Goal: Task Accomplishment & Management: Manage account settings

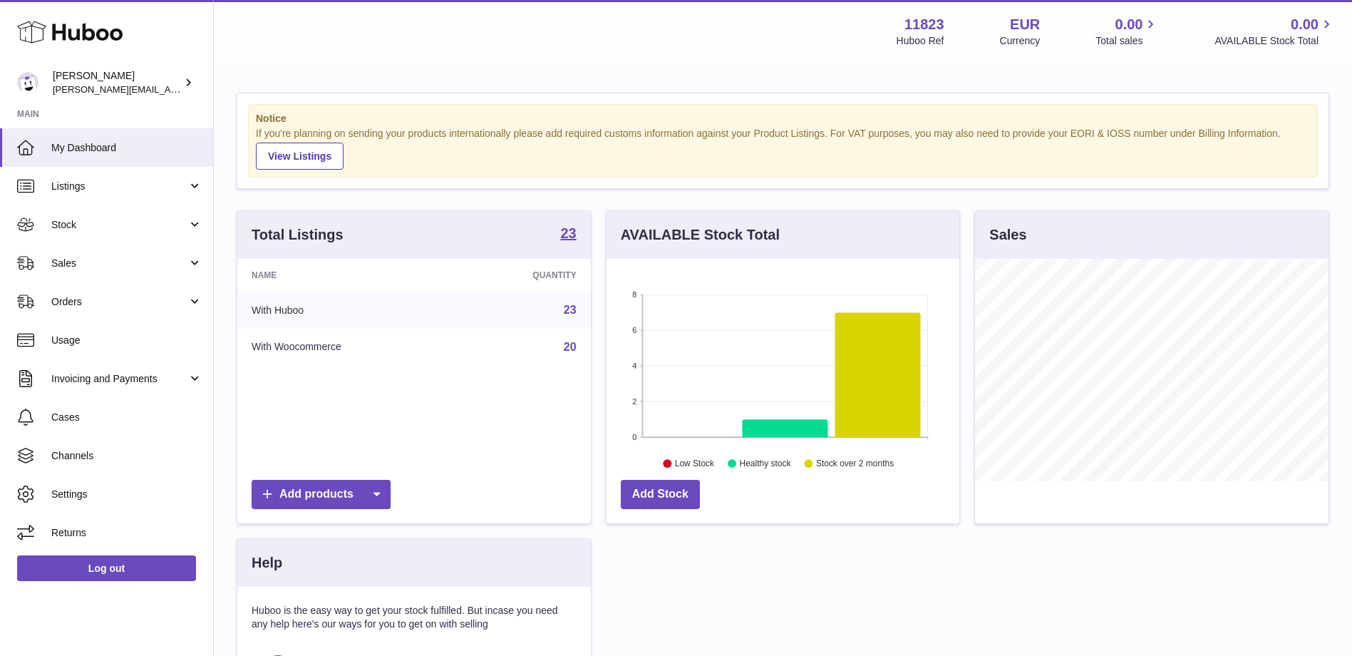
scroll to position [222, 353]
click at [130, 375] on span "Invoicing and Payments" at bounding box center [119, 379] width 136 height 14
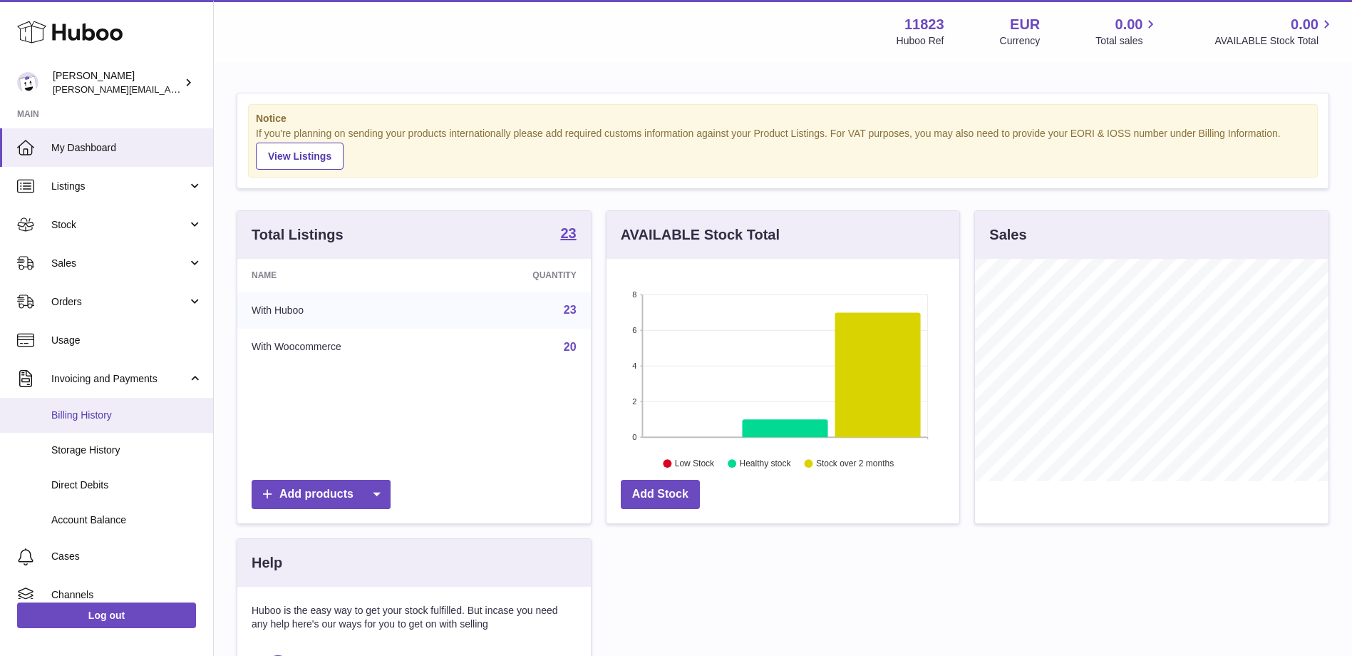
click at [92, 408] on span "Billing History" at bounding box center [126, 415] width 151 height 14
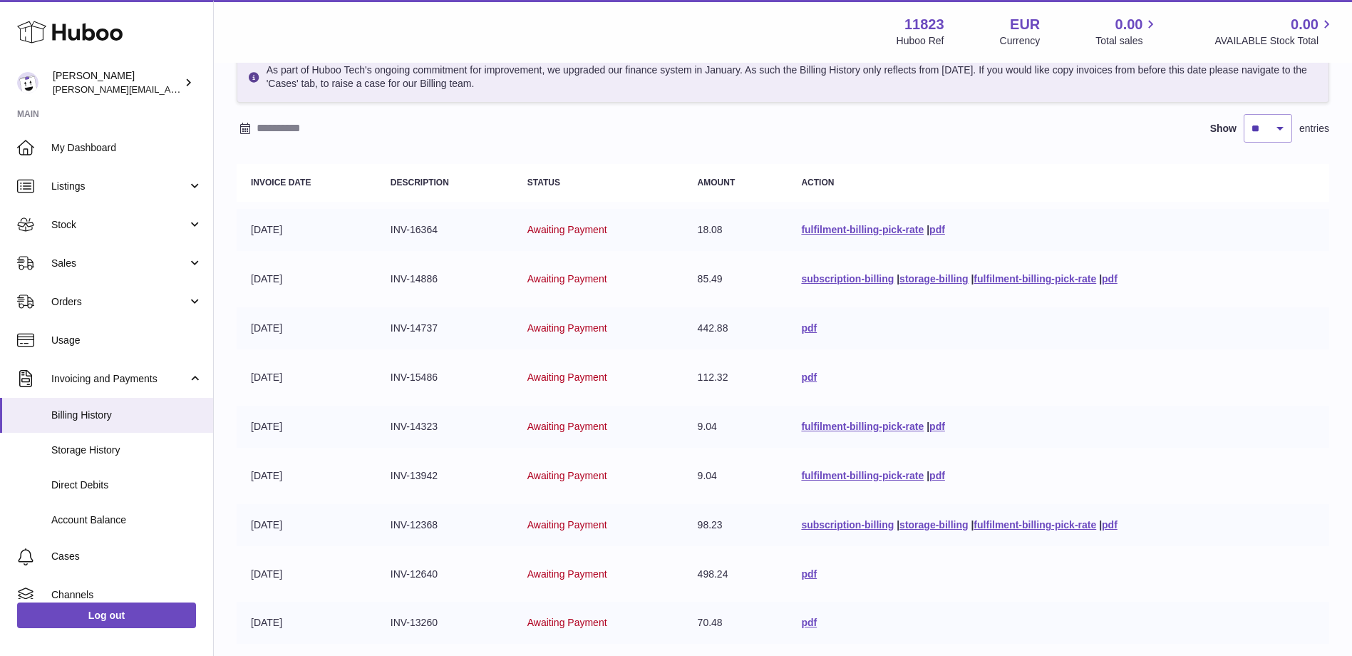
scroll to position [272, 0]
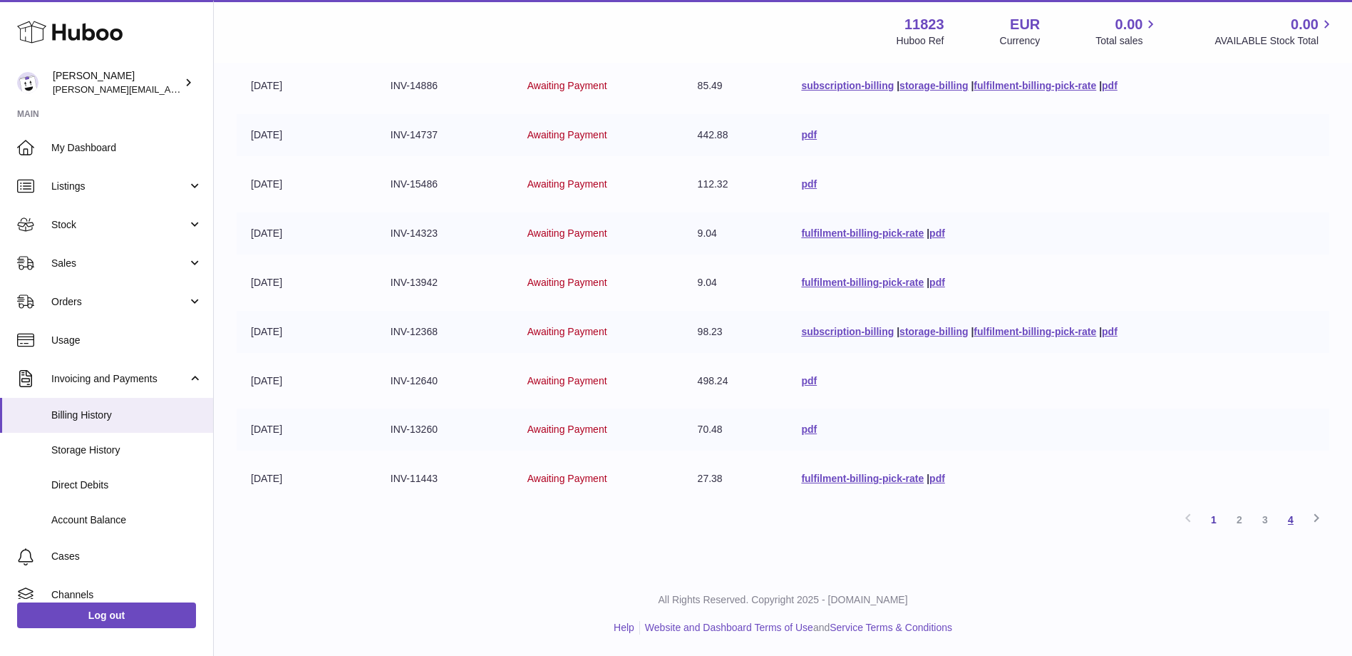
click at [1293, 522] on link "4" at bounding box center [1291, 520] width 26 height 26
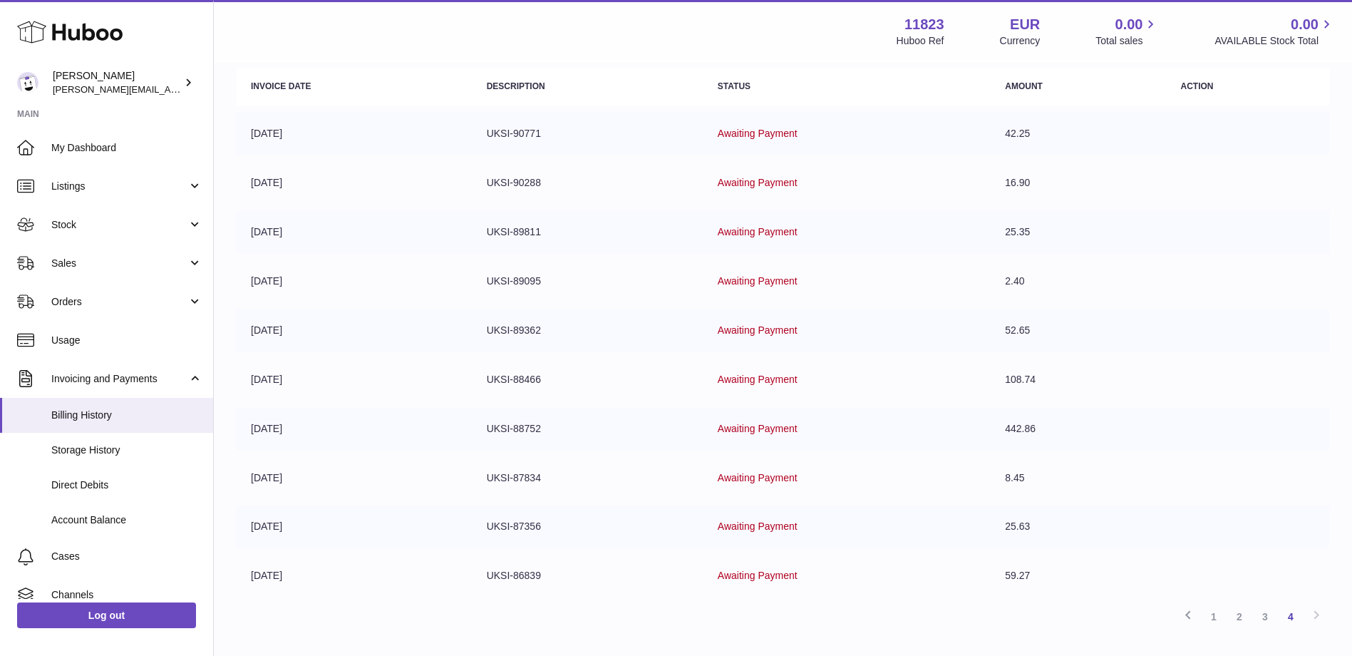
scroll to position [272, 0]
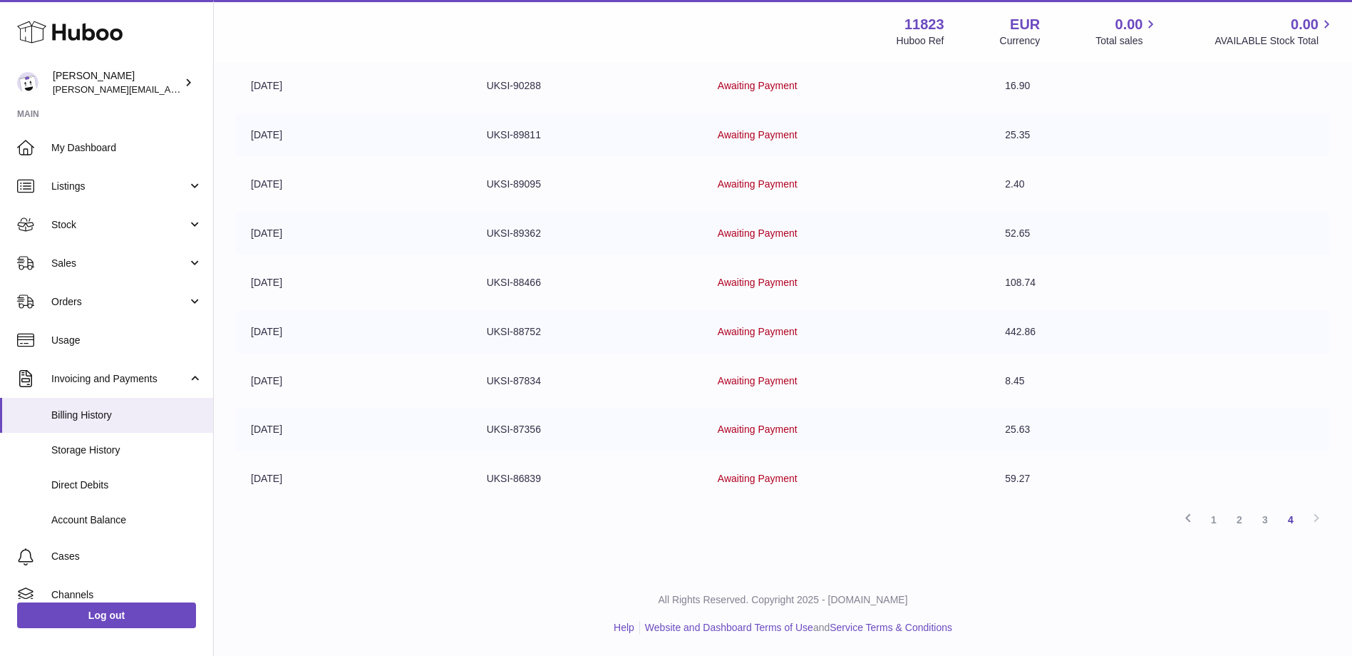
click at [1314, 518] on div "Previous 1 2 3 4 Next" at bounding box center [783, 520] width 1093 height 26
click at [1320, 519] on div "Previous 1 2 3 4 Next" at bounding box center [783, 520] width 1093 height 26
click at [1317, 519] on div "Previous 1 2 3 4 Next" at bounding box center [783, 520] width 1093 height 26
click at [1265, 523] on link "3" at bounding box center [1265, 520] width 26 height 26
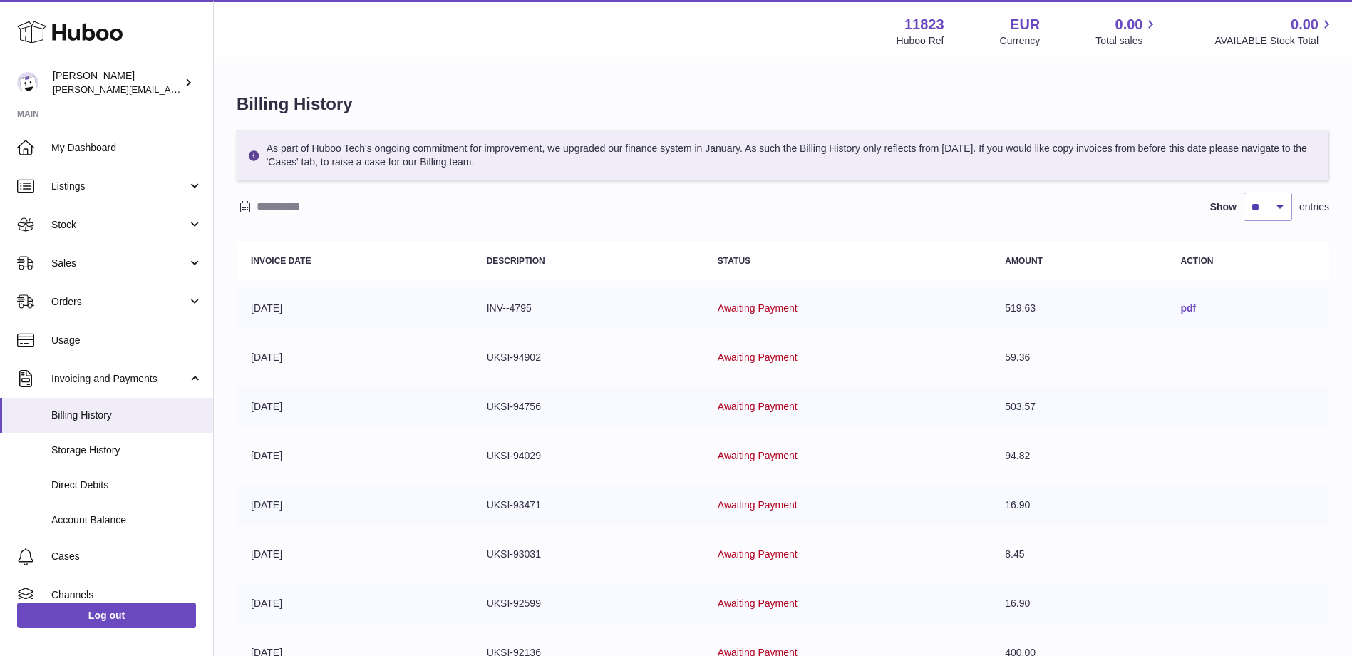
click at [1190, 311] on link "pdf" at bounding box center [1188, 307] width 16 height 11
